Goal: Information Seeking & Learning: Check status

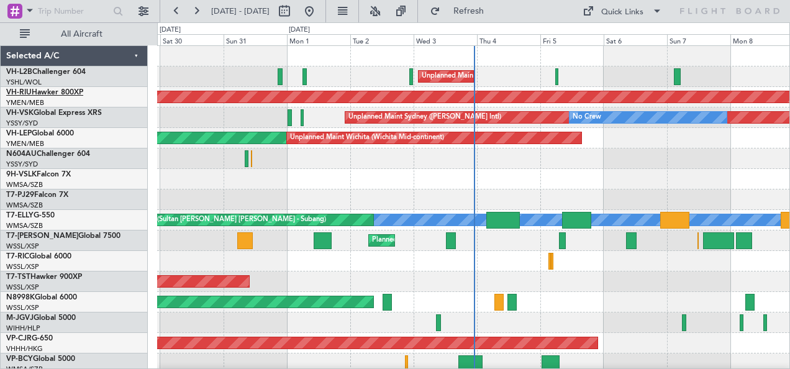
click at [32, 93] on link "VH-RIU Hawker 800XP" at bounding box center [44, 92] width 77 height 7
click at [197, 12] on button at bounding box center [196, 11] width 20 height 20
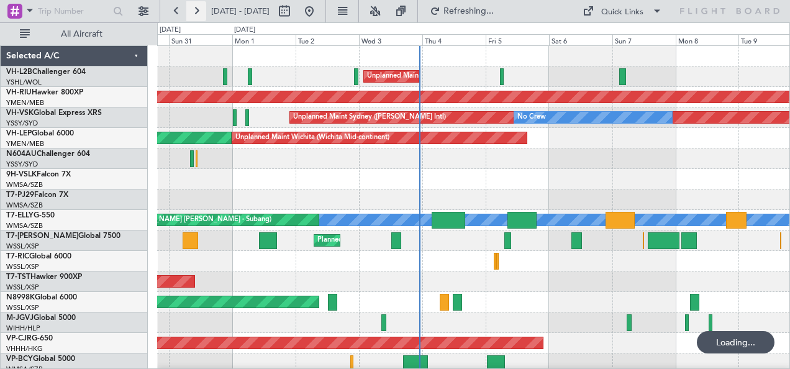
click at [197, 12] on button at bounding box center [196, 11] width 20 height 20
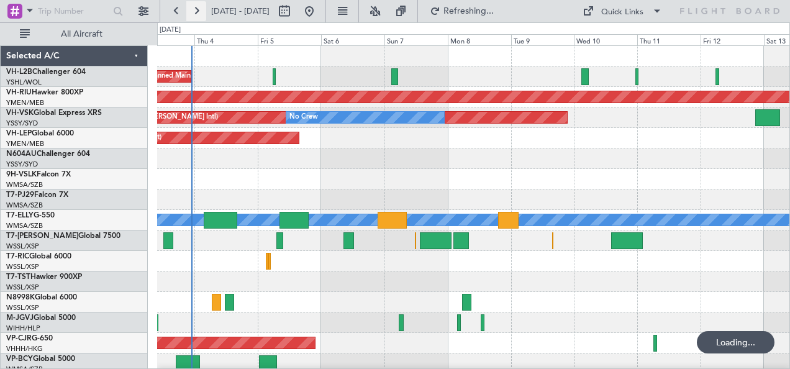
click at [197, 12] on button at bounding box center [196, 11] width 20 height 20
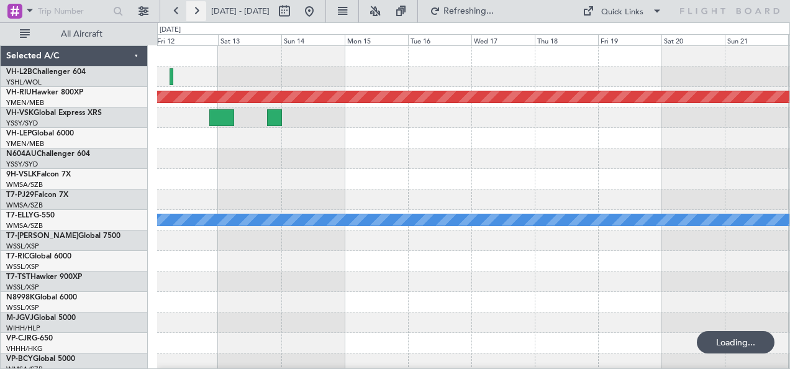
click at [197, 12] on button at bounding box center [196, 11] width 20 height 20
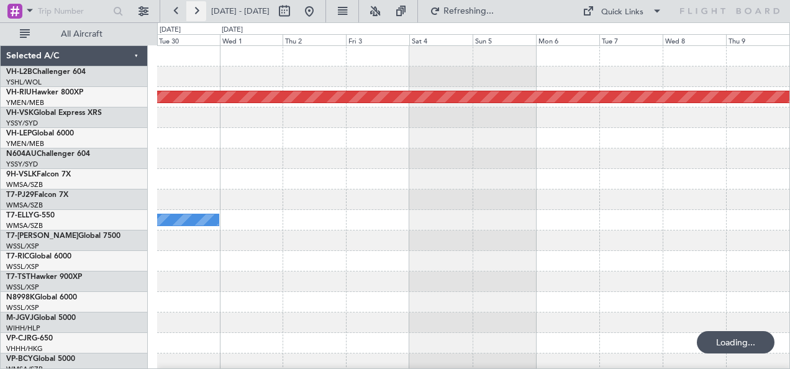
click at [197, 12] on button at bounding box center [196, 11] width 20 height 20
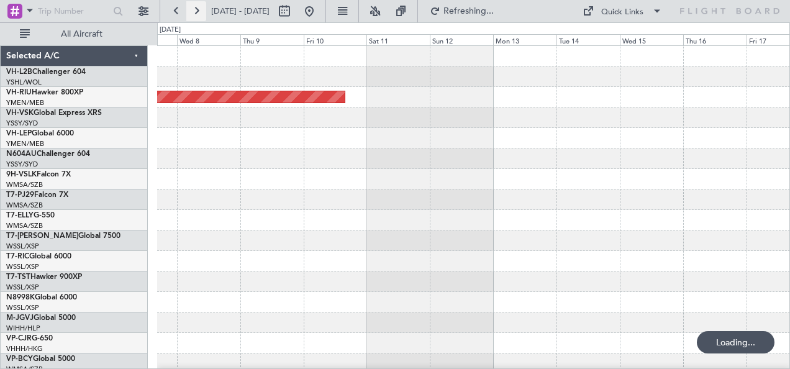
click at [197, 12] on button at bounding box center [196, 11] width 20 height 20
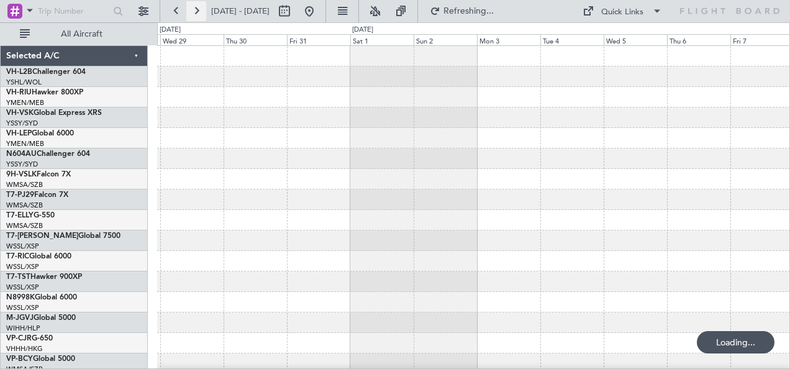
click at [197, 12] on button at bounding box center [196, 11] width 20 height 20
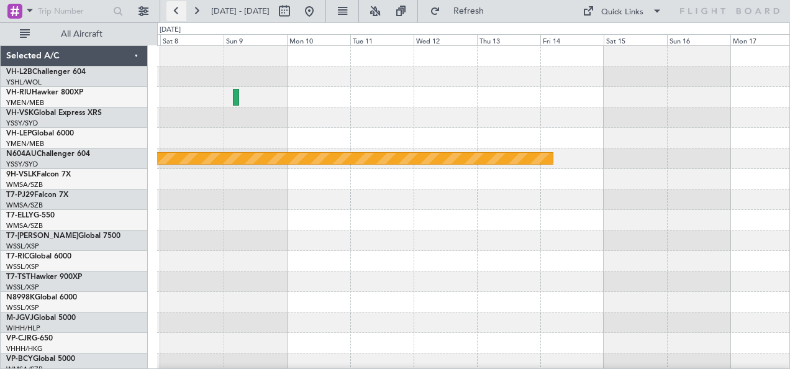
click at [177, 17] on button at bounding box center [176, 11] width 20 height 20
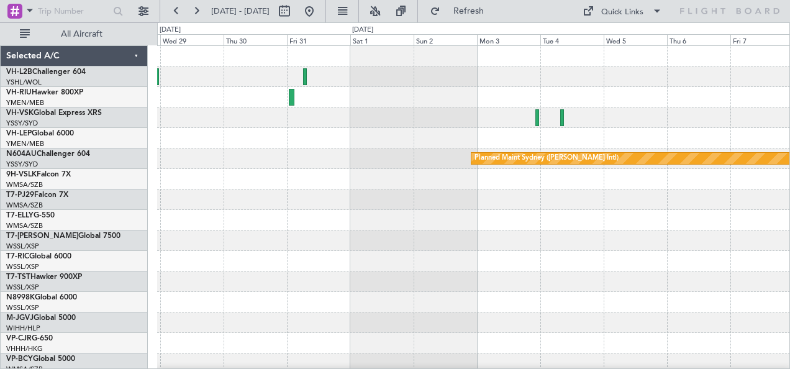
click at [438, 124] on div at bounding box center [473, 117] width 633 height 20
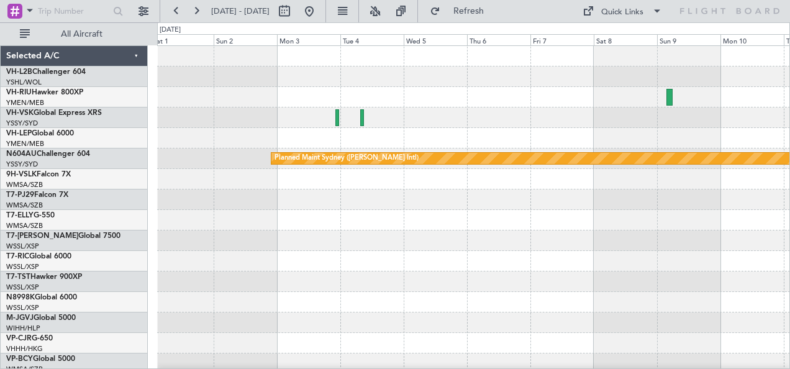
click at [438, 124] on div at bounding box center [473, 117] width 633 height 20
click at [652, 106] on div "Planned Maint Sydney ([PERSON_NAME] Intl)" at bounding box center [473, 220] width 633 height 348
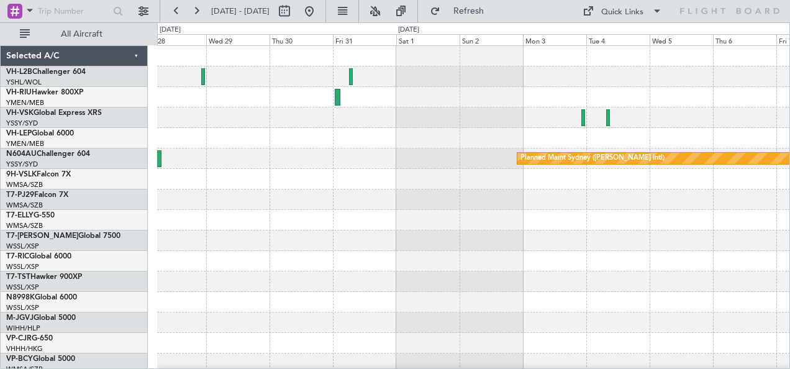
scroll to position [3, 0]
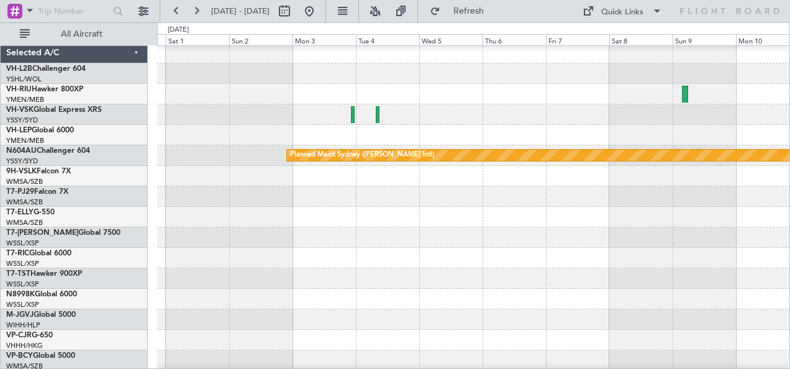
click at [319, 88] on div at bounding box center [473, 94] width 633 height 20
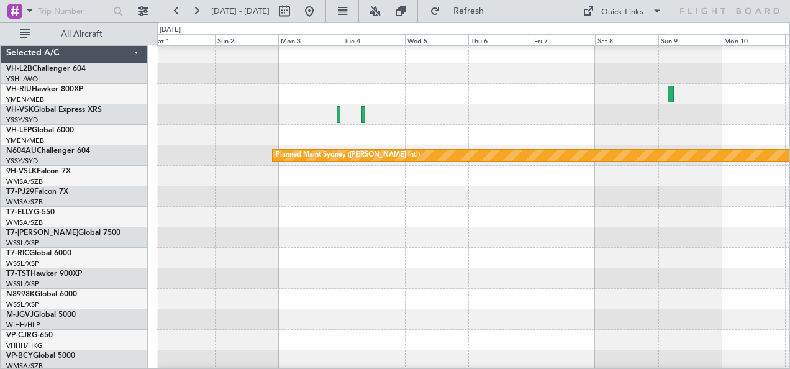
scroll to position [0, 0]
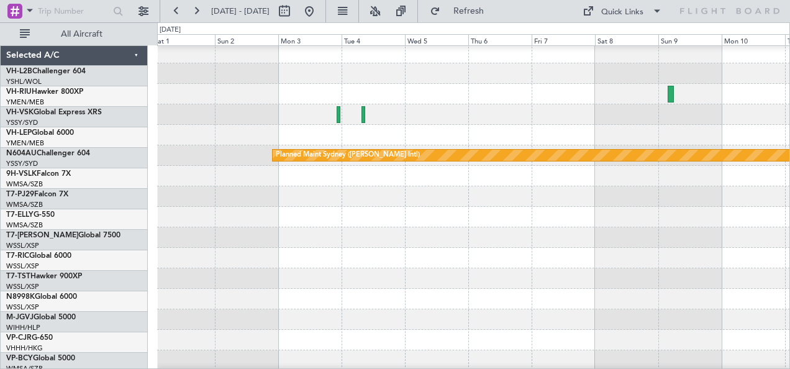
click at [410, 104] on div at bounding box center [473, 94] width 633 height 20
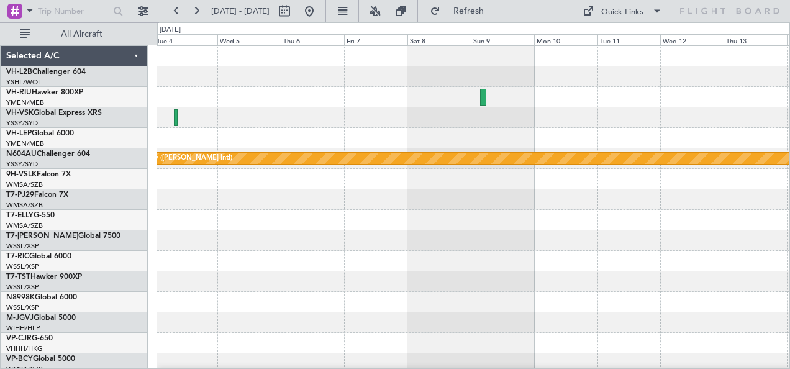
click at [553, 111] on div at bounding box center [473, 117] width 633 height 20
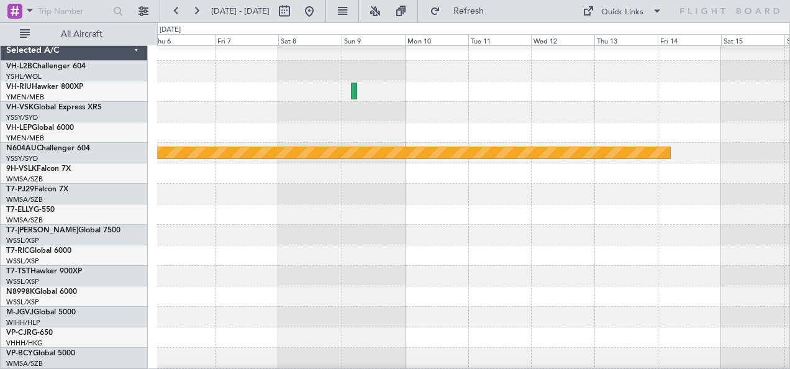
click at [411, 102] on div at bounding box center [473, 112] width 633 height 20
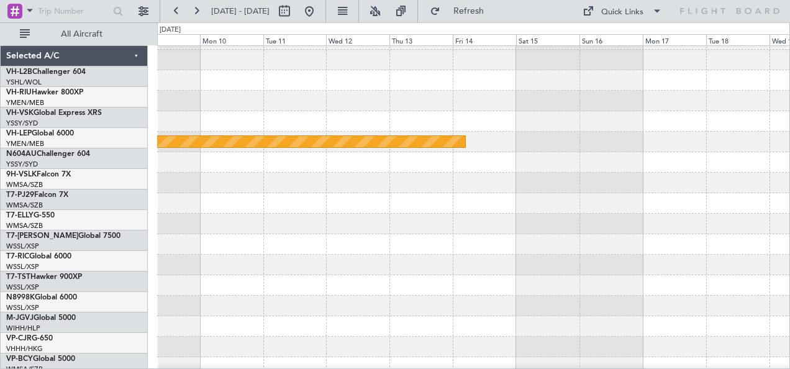
click at [633, 225] on div "Planned Maint Sydney ([PERSON_NAME] Intl)" at bounding box center [473, 203] width 633 height 348
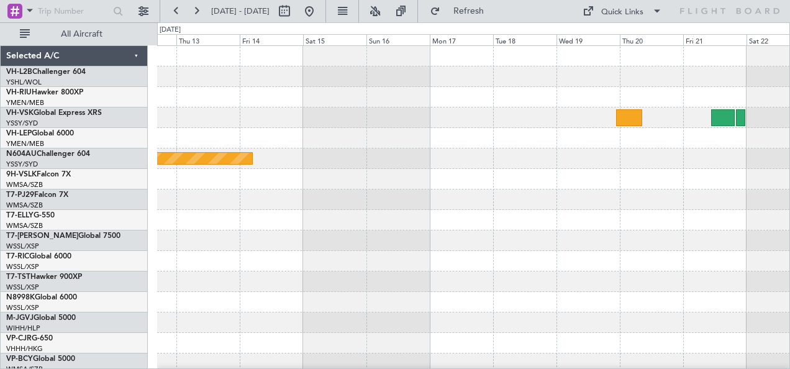
click at [282, 137] on div at bounding box center [473, 138] width 633 height 20
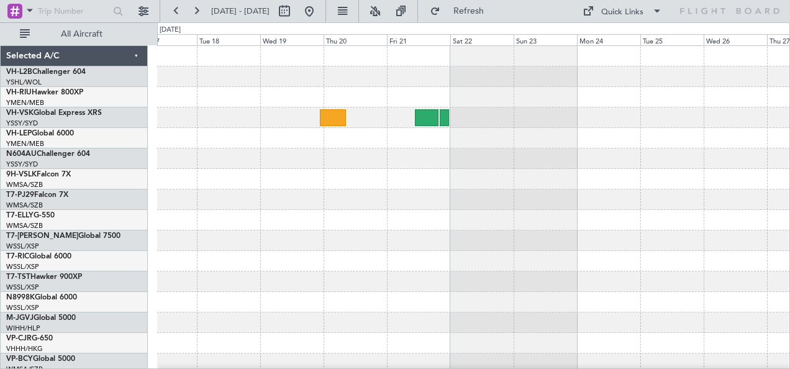
click at [561, 168] on div at bounding box center [473, 220] width 633 height 348
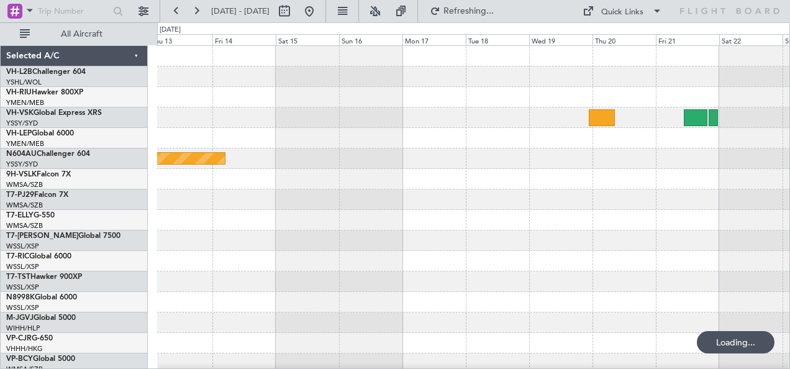
click at [606, 167] on div "Planned Maint Sydney ([PERSON_NAME] Intl)" at bounding box center [473, 158] width 633 height 20
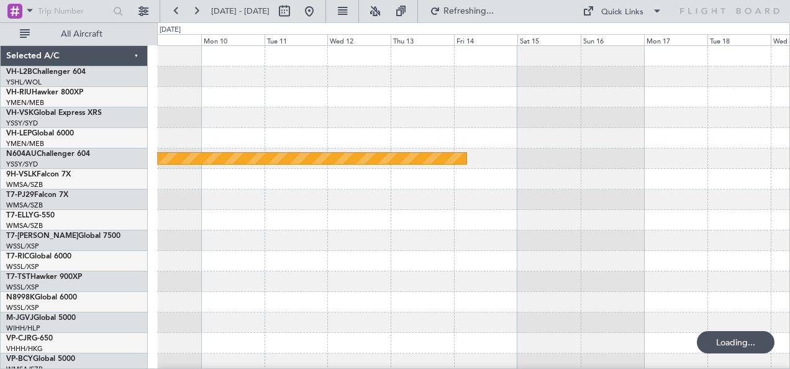
click at [561, 109] on div "Planned Maint Sydney ([PERSON_NAME] Intl)" at bounding box center [473, 220] width 633 height 348
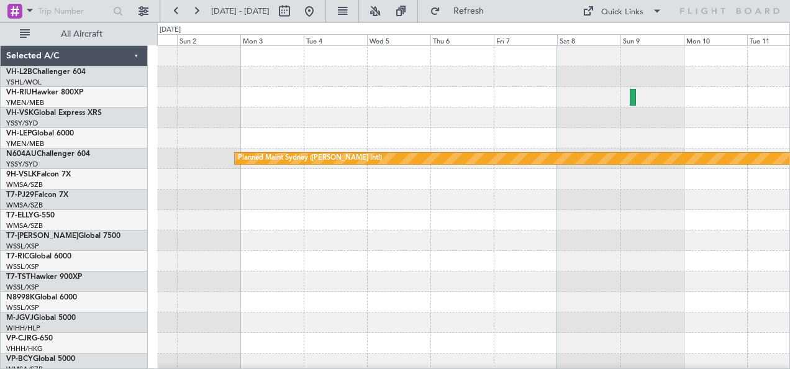
click at [605, 130] on div "Planned Maint Sydney ([PERSON_NAME] Intl)" at bounding box center [473, 220] width 633 height 348
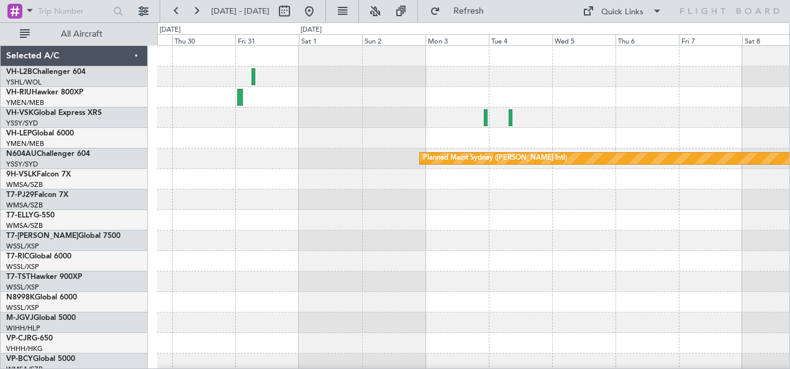
click at [499, 127] on div at bounding box center [473, 117] width 633 height 20
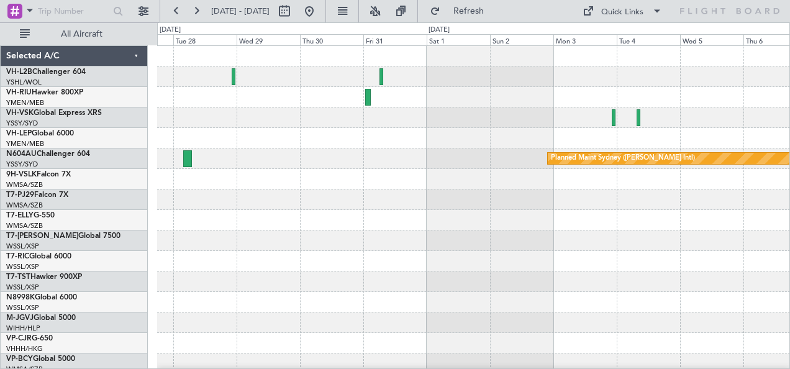
click at [421, 120] on div at bounding box center [473, 117] width 633 height 20
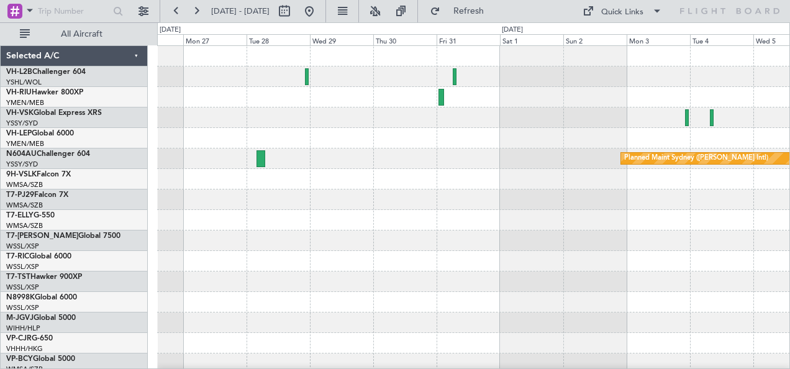
click at [477, 125] on div at bounding box center [473, 117] width 633 height 20
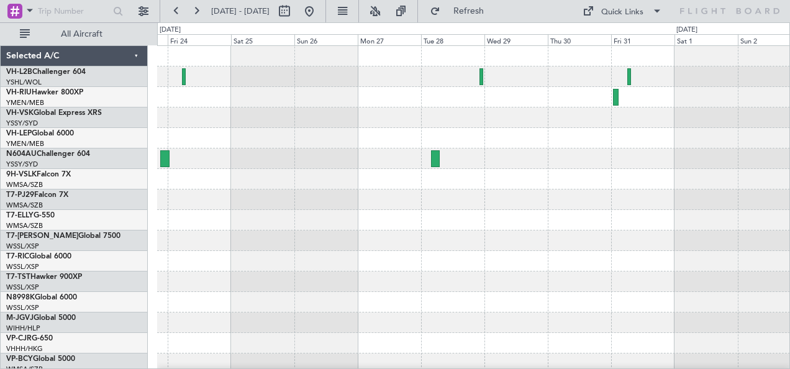
click at [491, 127] on div at bounding box center [473, 117] width 633 height 20
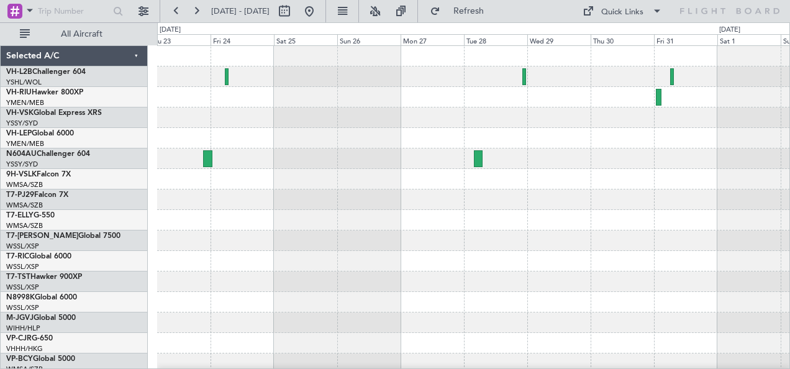
click at [448, 124] on div at bounding box center [473, 117] width 633 height 20
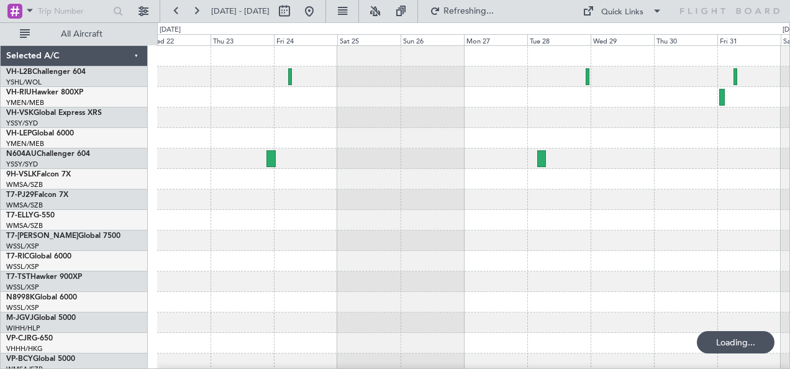
click at [569, 113] on div at bounding box center [473, 117] width 633 height 20
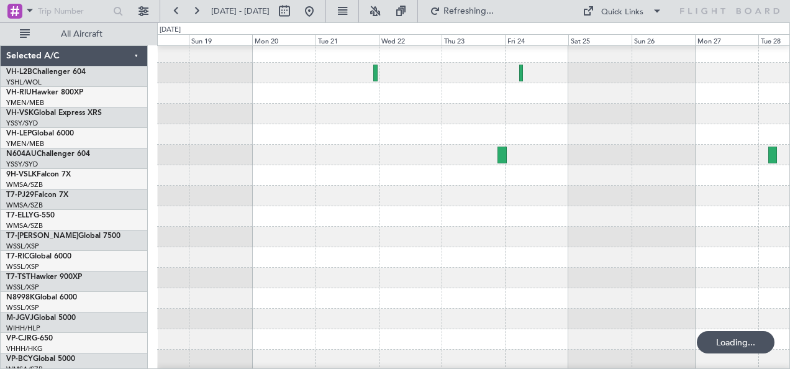
scroll to position [4, 0]
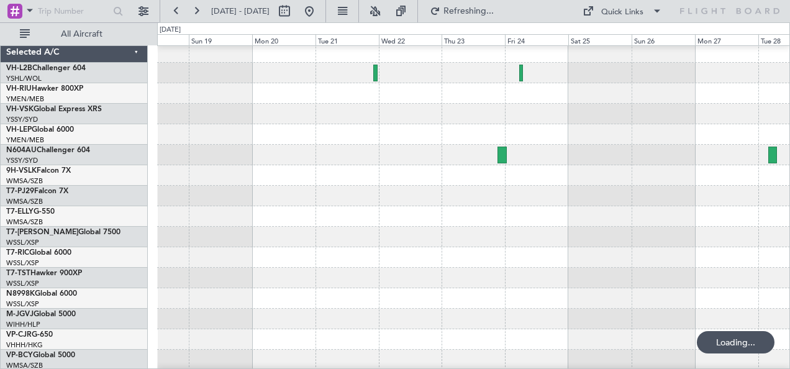
click at [531, 122] on div at bounding box center [473, 114] width 633 height 20
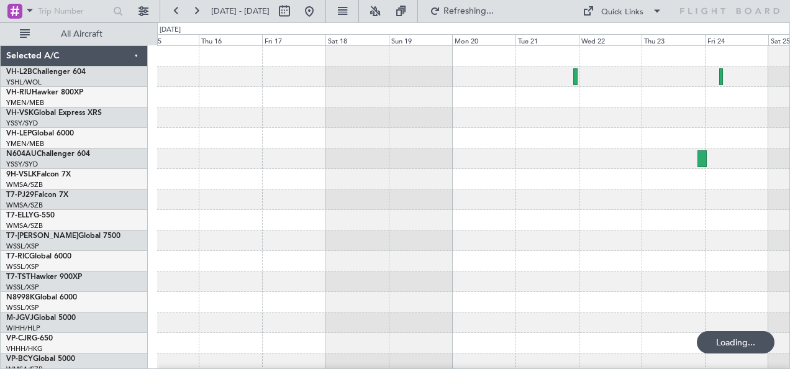
click at [568, 152] on div at bounding box center [473, 220] width 633 height 348
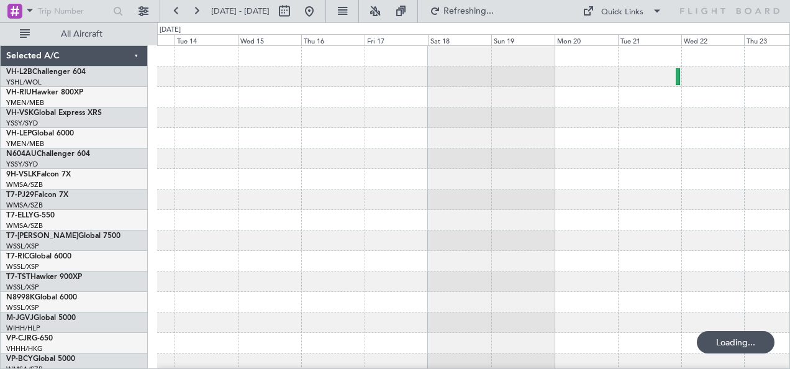
click at [501, 128] on div at bounding box center [473, 220] width 633 height 348
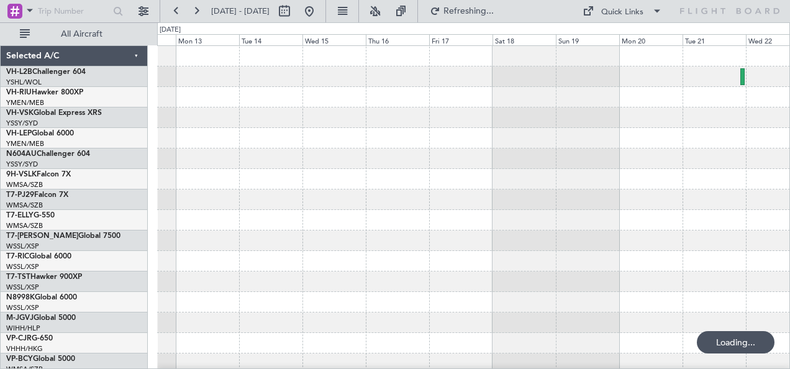
click at [511, 124] on div at bounding box center [473, 117] width 633 height 20
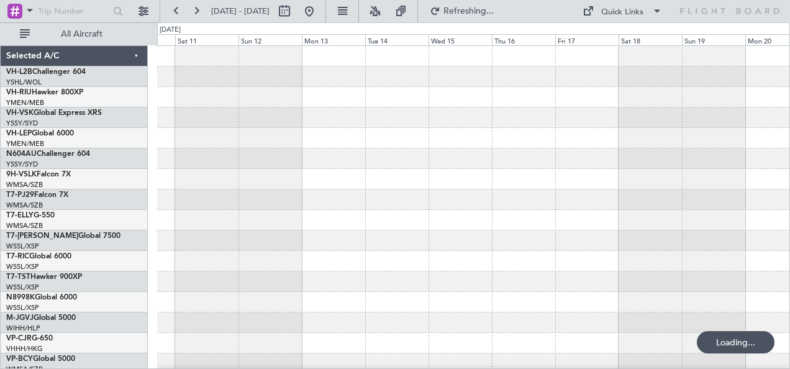
click at [498, 124] on div at bounding box center [473, 117] width 633 height 20
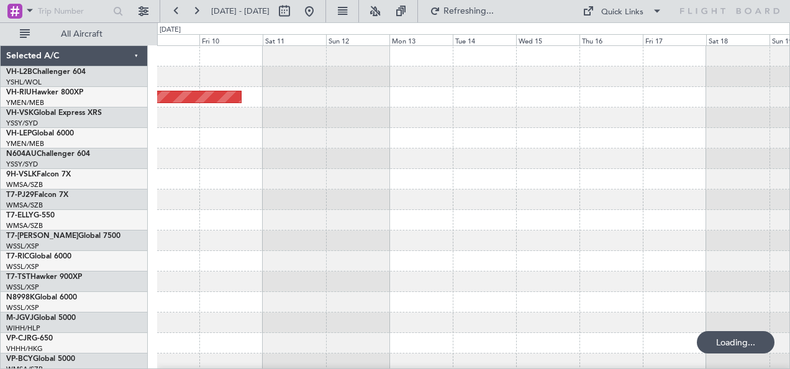
click at [496, 119] on div at bounding box center [473, 117] width 633 height 20
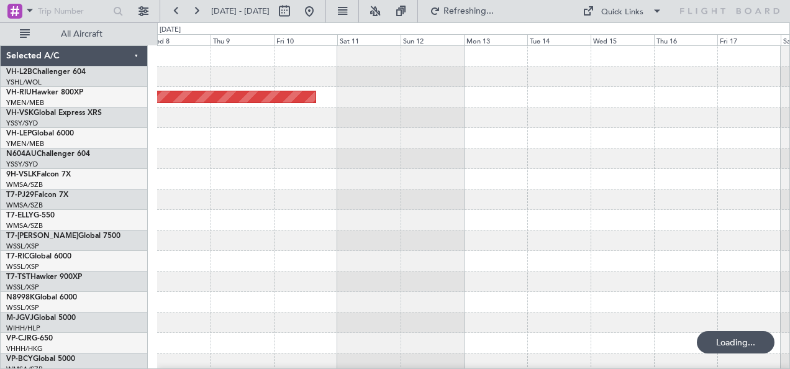
click at [510, 130] on div "Planned Maint [GEOGRAPHIC_DATA] ([GEOGRAPHIC_DATA])" at bounding box center [473, 220] width 633 height 348
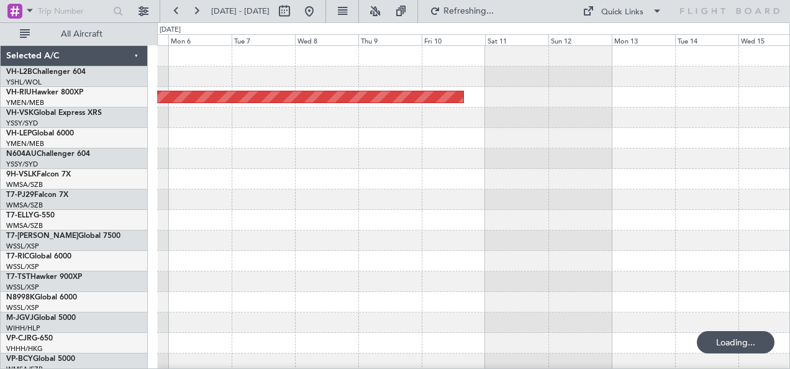
click at [580, 122] on div at bounding box center [473, 117] width 633 height 20
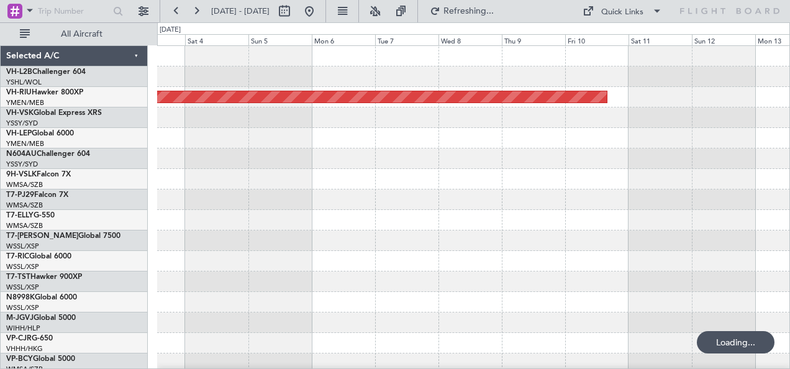
click at [551, 120] on div at bounding box center [473, 117] width 633 height 20
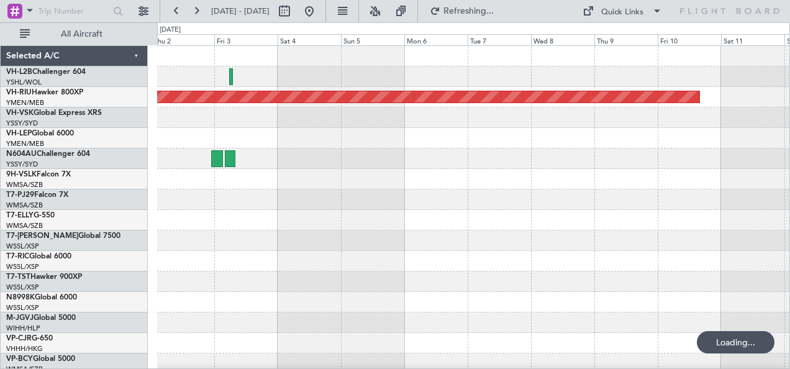
click at [512, 134] on div "Planned Maint [GEOGRAPHIC_DATA] ([GEOGRAPHIC_DATA]) [PERSON_NAME]" at bounding box center [473, 220] width 633 height 348
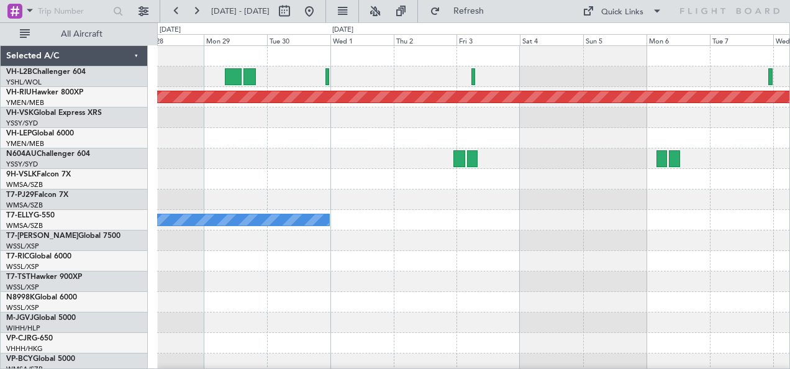
click at [354, 118] on div at bounding box center [473, 117] width 633 height 20
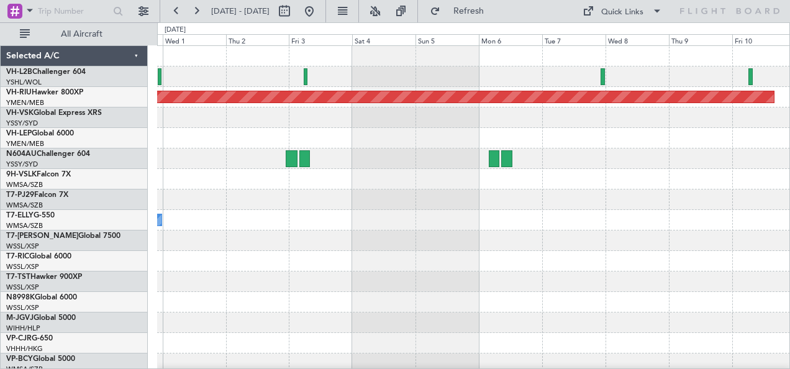
click at [395, 132] on div "Planned Maint [GEOGRAPHIC_DATA] ([GEOGRAPHIC_DATA]) [PERSON_NAME]" at bounding box center [473, 220] width 633 height 348
click at [438, 144] on div at bounding box center [473, 138] width 633 height 20
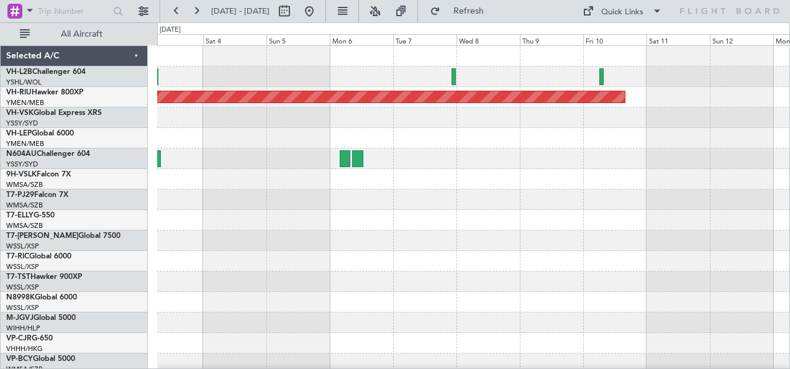
click at [424, 147] on div at bounding box center [473, 138] width 633 height 20
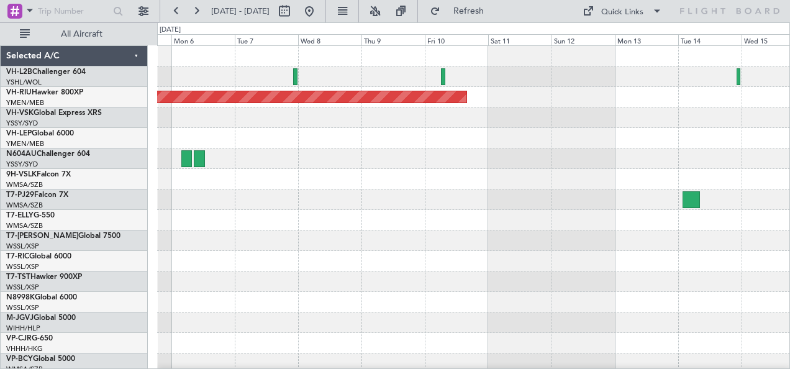
click at [411, 151] on div at bounding box center [473, 158] width 633 height 20
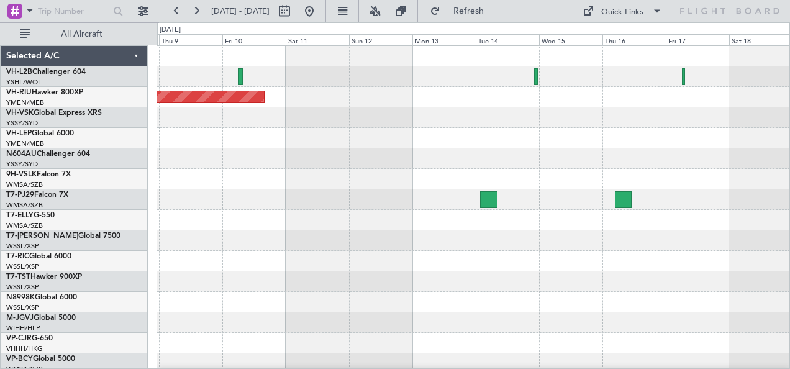
click at [452, 152] on div at bounding box center [473, 158] width 633 height 20
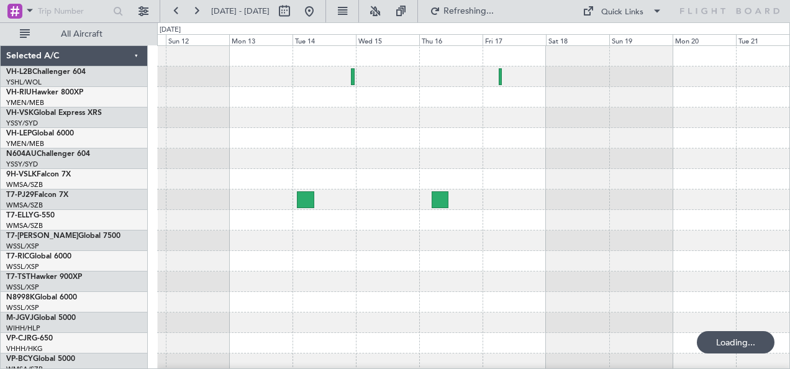
click at [364, 146] on div at bounding box center [473, 138] width 633 height 20
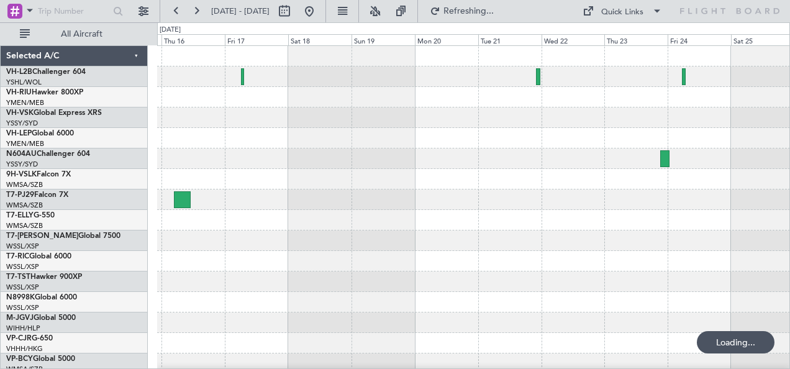
click at [311, 148] on div at bounding box center [473, 158] width 633 height 20
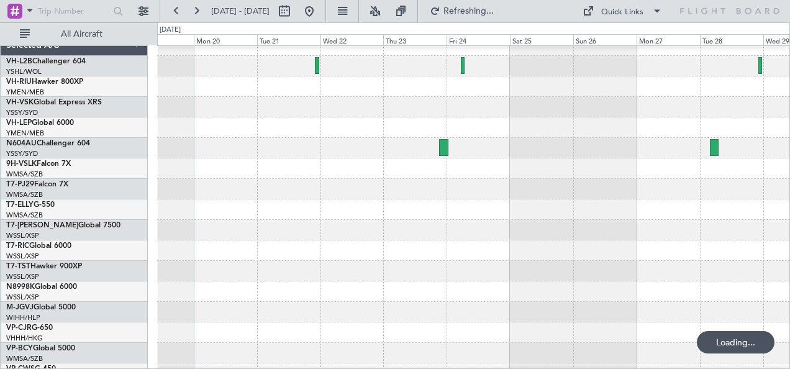
click at [406, 170] on div at bounding box center [473, 168] width 633 height 20
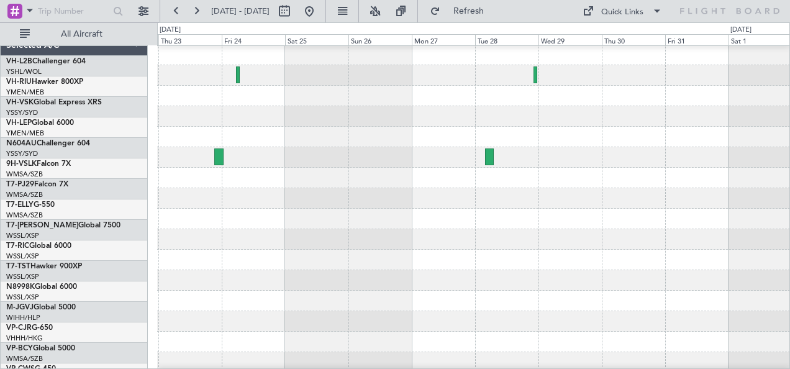
scroll to position [1, 0]
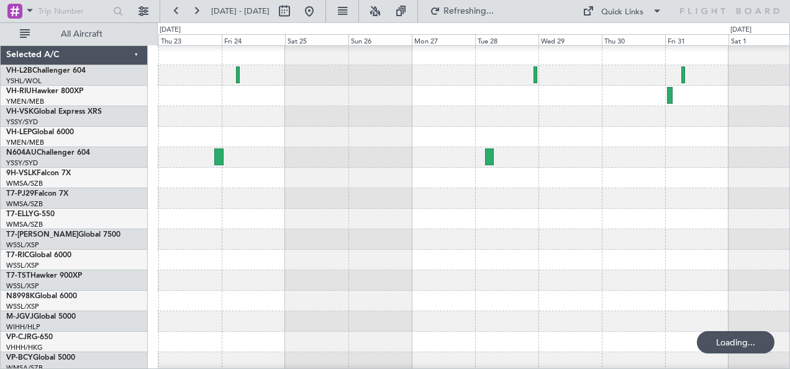
click at [509, 161] on div "Planned Maint Sydney ([PERSON_NAME] Intl)" at bounding box center [473, 157] width 633 height 20
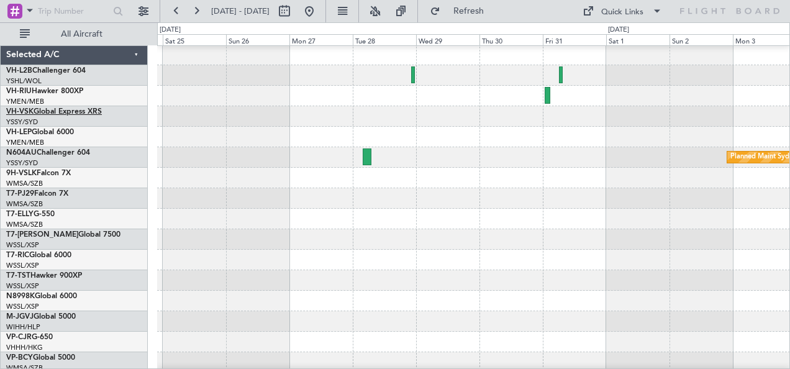
click at [77, 110] on link "VH-VSK Global Express XRS" at bounding box center [54, 111] width 96 height 7
